Goal: Task Accomplishment & Management: Manage account settings

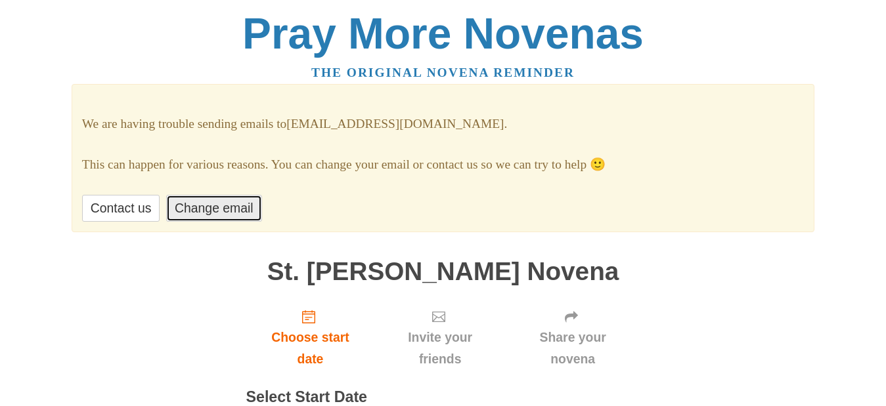
click at [261, 222] on link "Change email" at bounding box center [213, 208] width 95 height 27
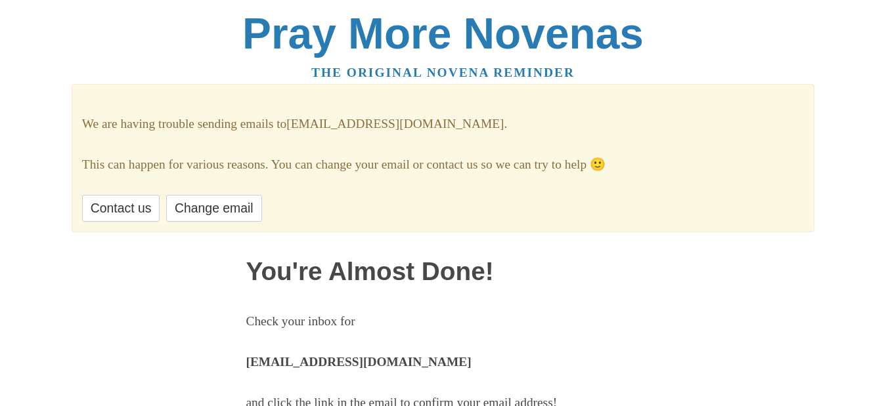
scroll to position [356, 0]
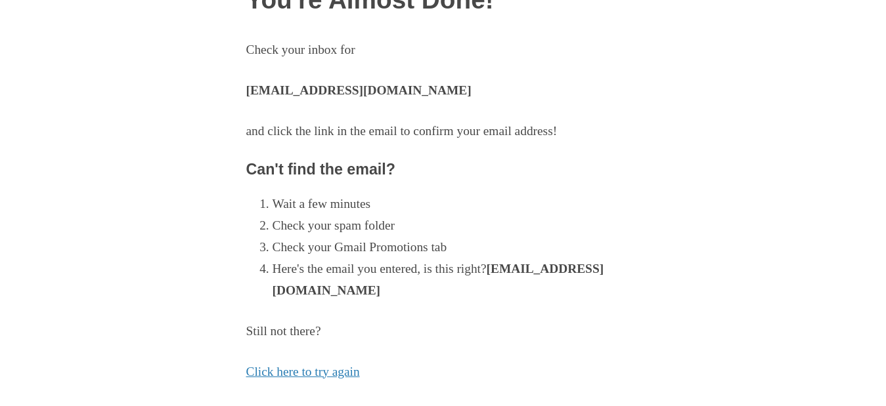
scroll to position [281, 0]
